Goal: Find specific page/section: Find specific page/section

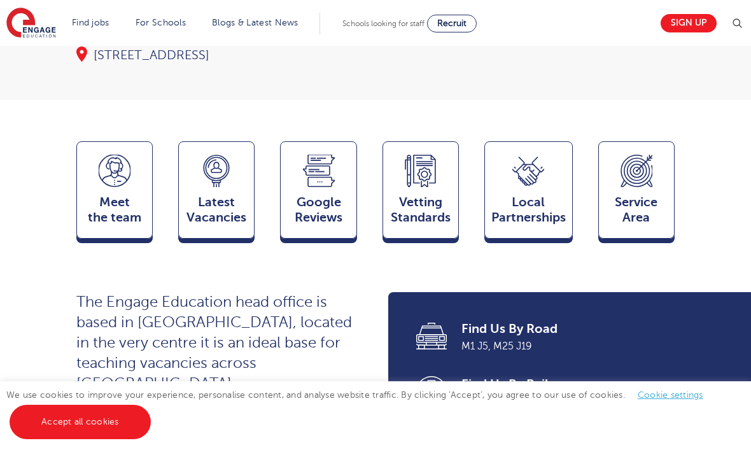
scroll to position [371, 0]
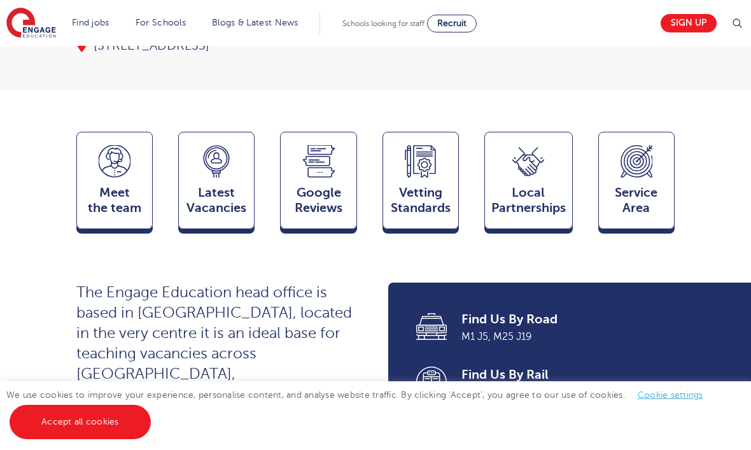
click at [252, 144] on div "Latest Vacancies Jobs" at bounding box center [216, 180] width 76 height 97
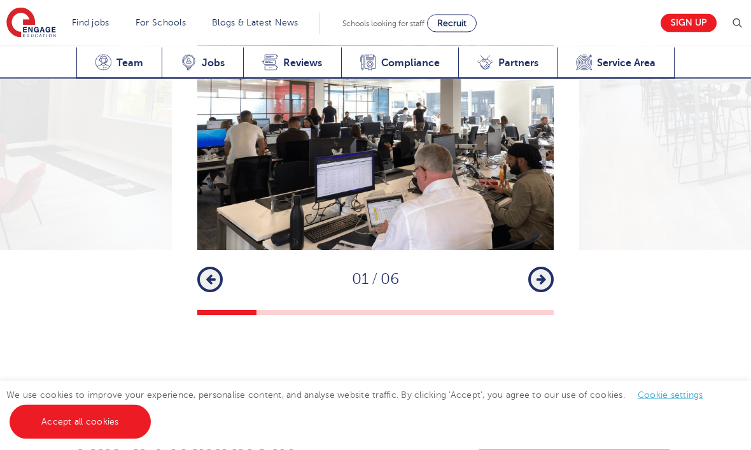
scroll to position [2178, 0]
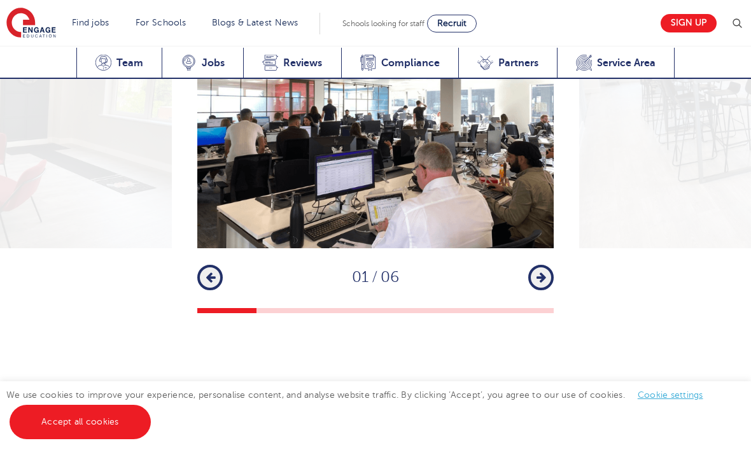
click at [109, 439] on link "Accept all cookies" at bounding box center [80, 422] width 141 height 34
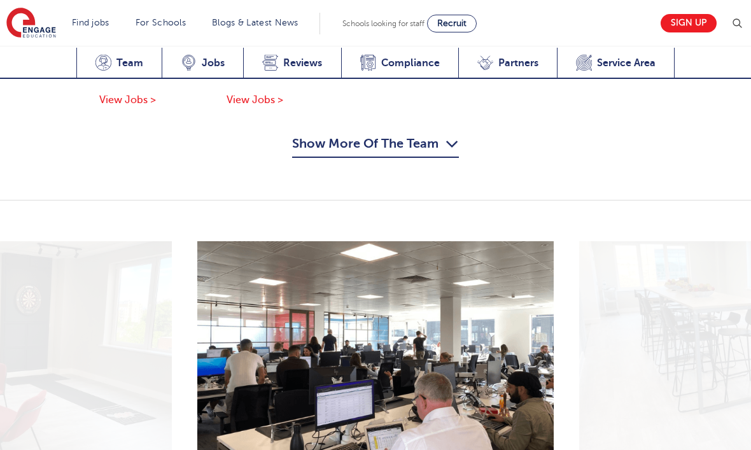
scroll to position [1942, 0]
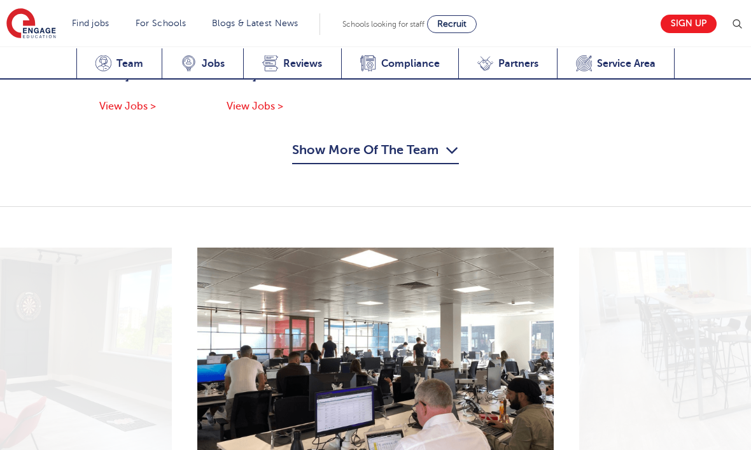
click at [211, 69] on span "Jobs" at bounding box center [213, 63] width 23 height 13
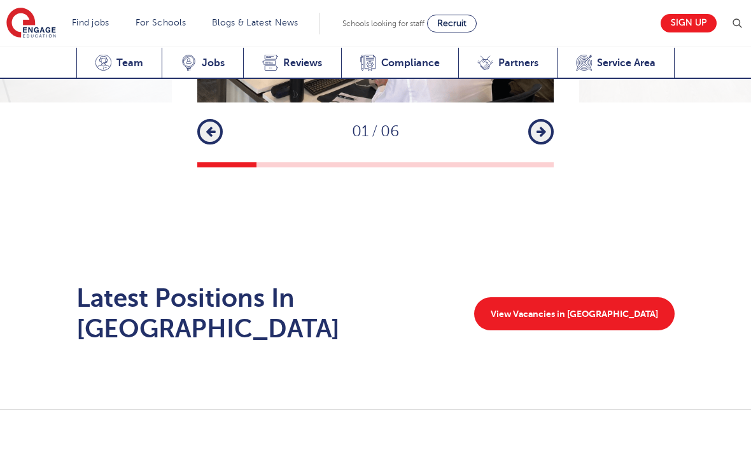
scroll to position [2318, 0]
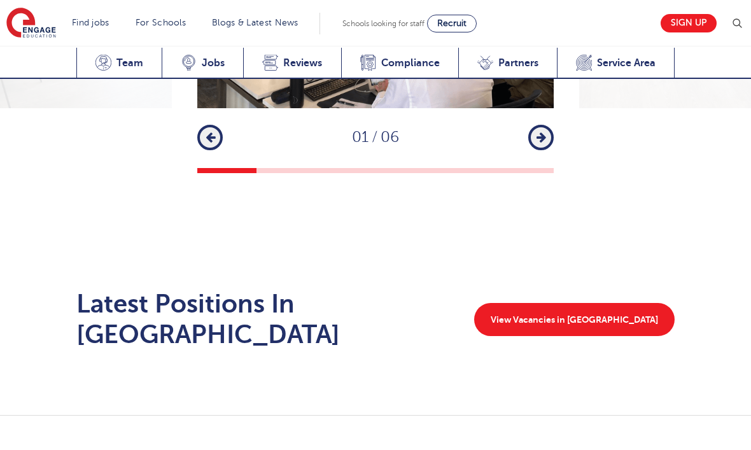
click at [642, 303] on link "View Vacancies in Watford" at bounding box center [574, 319] width 200 height 33
